Goal: Information Seeking & Learning: Find specific fact

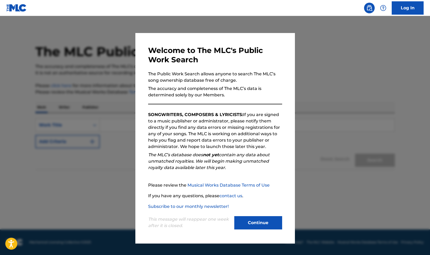
click at [261, 217] on button "Continue" at bounding box center [258, 222] width 48 height 13
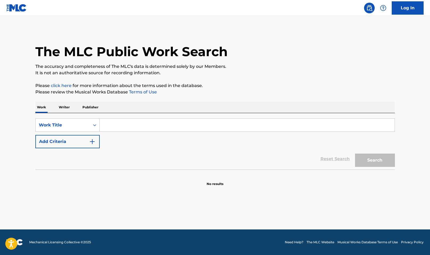
click at [126, 128] on input "Search Form" at bounding box center [247, 125] width 295 height 13
paste input "gaGGin"
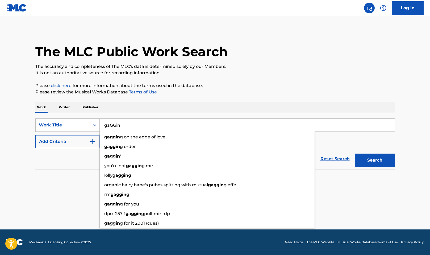
type input "gaGGin"
click at [89, 139] on img "Search Form" at bounding box center [92, 141] width 6 height 6
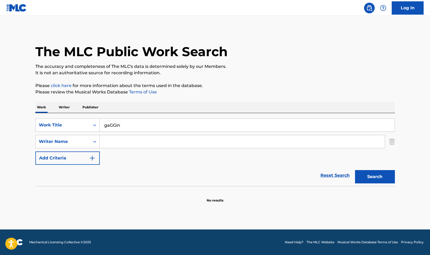
drag, startPoint x: 115, startPoint y: 142, endPoint x: 125, endPoint y: 139, distance: 11.2
click at [115, 142] on input "Search Form" at bounding box center [242, 141] width 285 height 13
type input "[PERSON_NAME]"
click at [381, 176] on button "Search" at bounding box center [375, 176] width 40 height 13
click at [108, 123] on input "gaGGin" at bounding box center [247, 125] width 295 height 13
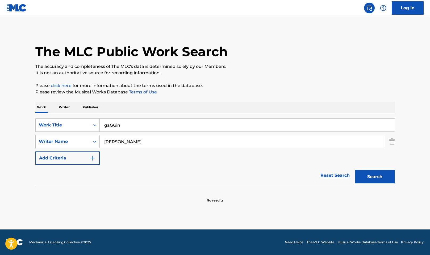
click at [109, 123] on input "gaGGin" at bounding box center [247, 125] width 295 height 13
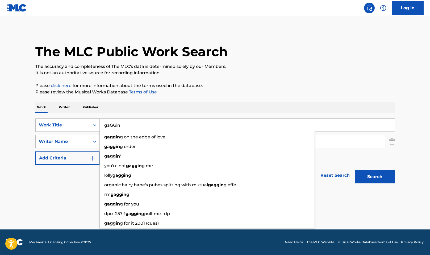
click at [67, 189] on section "No results" at bounding box center [215, 196] width 360 height 14
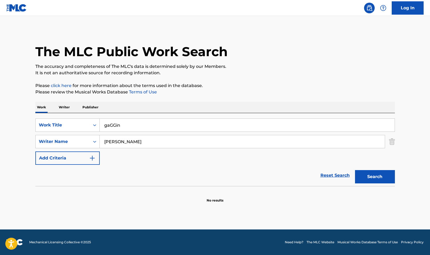
click at [395, 140] on img "Search Form" at bounding box center [392, 141] width 6 height 13
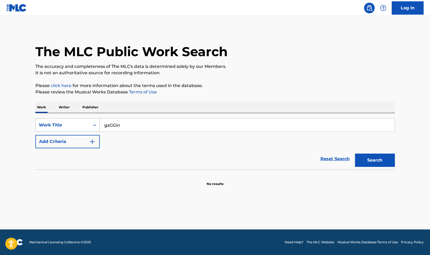
click at [78, 119] on div "Work Title" at bounding box center [67, 124] width 64 height 13
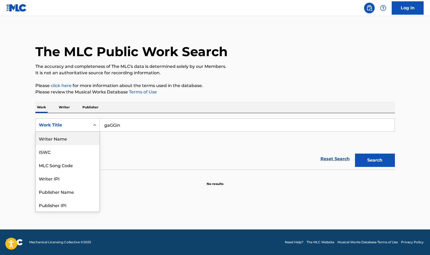
click at [45, 133] on div "Writer Name" at bounding box center [68, 138] width 64 height 13
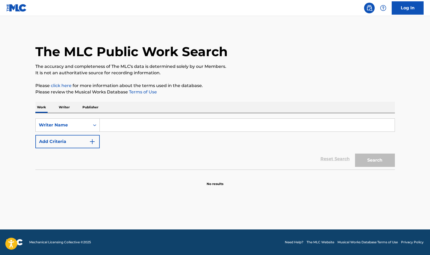
click at [139, 121] on input "Search Form" at bounding box center [247, 125] width 295 height 13
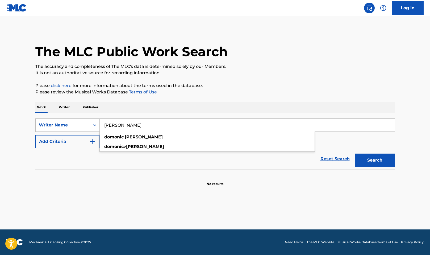
type input "[PERSON_NAME]"
click at [355, 153] on button "Search" at bounding box center [375, 159] width 40 height 13
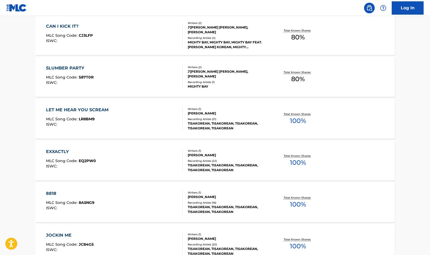
scroll to position [396, 0]
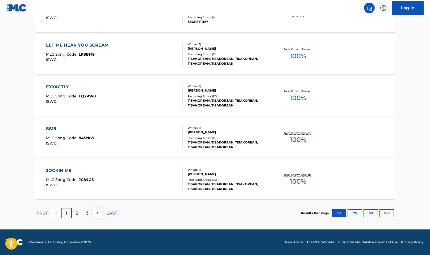
click at [387, 215] on button "100" at bounding box center [387, 213] width 15 height 8
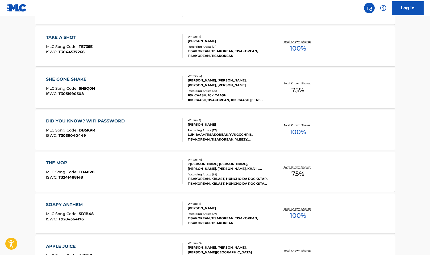
scroll to position [3378, 0]
